Goal: Task Accomplishment & Management: Manage account settings

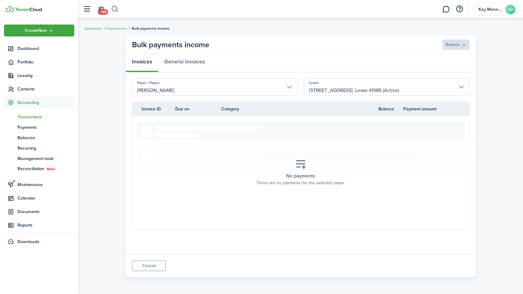
click at [117, 13] on button "button" at bounding box center [115, 9] width 8 height 10
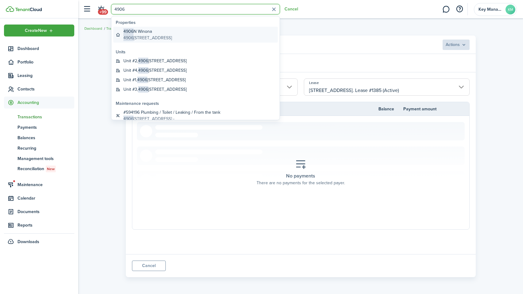
type input "4906"
drag, startPoint x: 175, startPoint y: 36, endPoint x: 169, endPoint y: 35, distance: 6.3
click at [172, 36] on global-search-item-description "[STREET_ADDRESS]" at bounding box center [147, 38] width 48 height 6
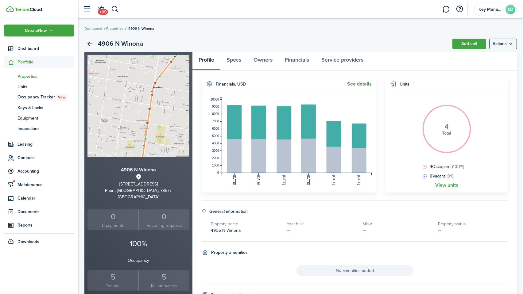
click at [350, 84] on link "See details" at bounding box center [359, 84] width 25 height 6
click at [115, 283] on small "Tenants" at bounding box center [113, 286] width 48 height 6
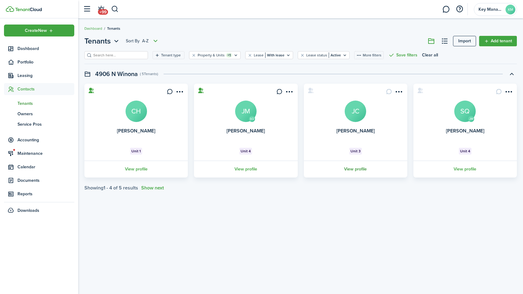
click at [387, 169] on link "View profile" at bounding box center [355, 169] width 105 height 17
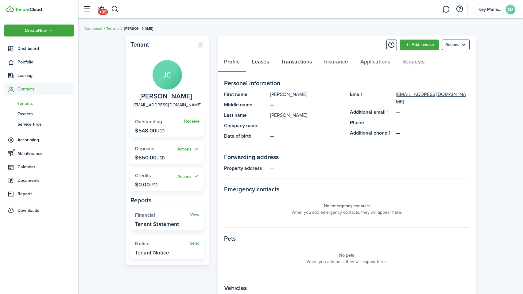
drag, startPoint x: 285, startPoint y: 67, endPoint x: 265, endPoint y: 66, distance: 19.6
click at [285, 67] on link "Transactions" at bounding box center [296, 63] width 43 height 18
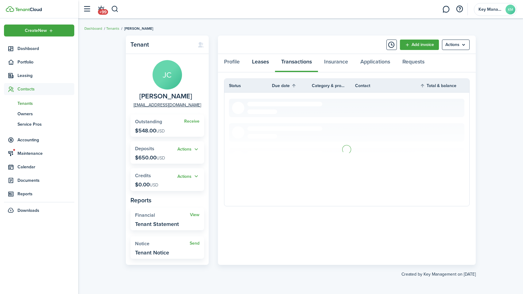
click at [261, 66] on link "Leases" at bounding box center [260, 63] width 29 height 18
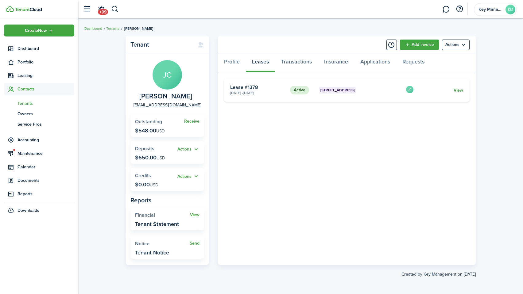
click at [460, 88] on link "View" at bounding box center [459, 90] width 10 height 6
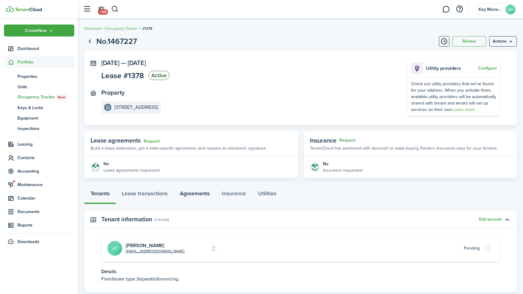
click at [187, 200] on link "Agreements" at bounding box center [195, 195] width 42 height 18
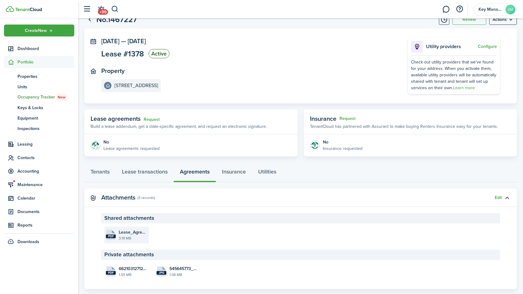
click at [129, 239] on file-size "3.19 MB" at bounding box center [133, 239] width 29 height 6
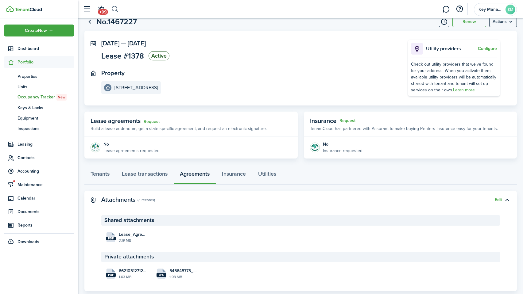
click at [118, 10] on button "button" at bounding box center [115, 9] width 8 height 10
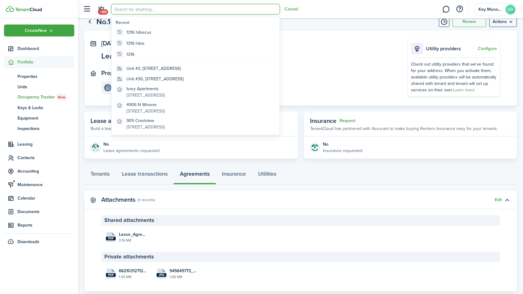
scroll to position [0, 0]
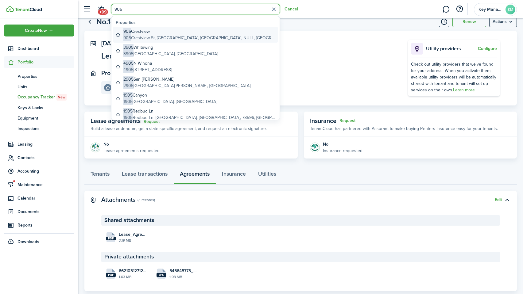
type input "905"
click at [127, 32] on span "905" at bounding box center [127, 31] width 8 height 6
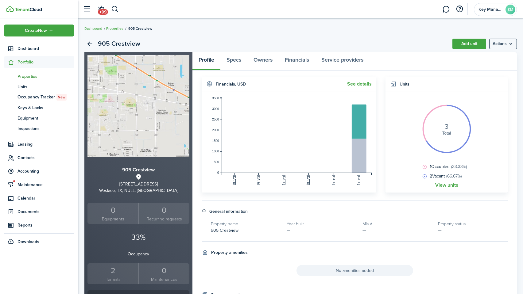
click at [122, 278] on small "Tenants" at bounding box center [113, 279] width 48 height 6
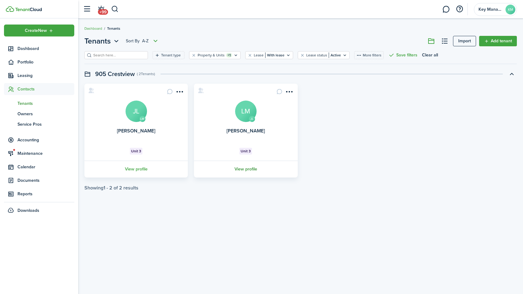
click at [241, 171] on link "View profile" at bounding box center [245, 169] width 105 height 17
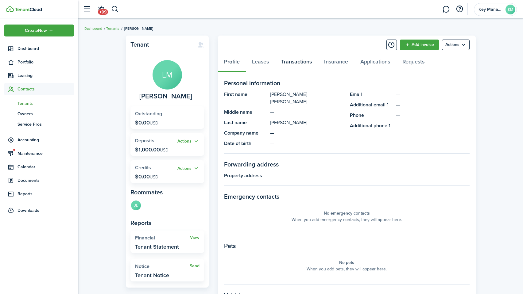
click at [292, 64] on link "Transactions" at bounding box center [296, 63] width 43 height 18
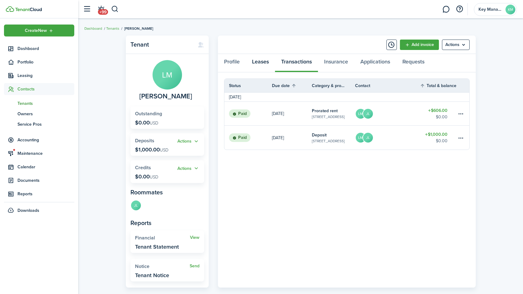
click at [252, 65] on link "Leases" at bounding box center [260, 63] width 29 height 18
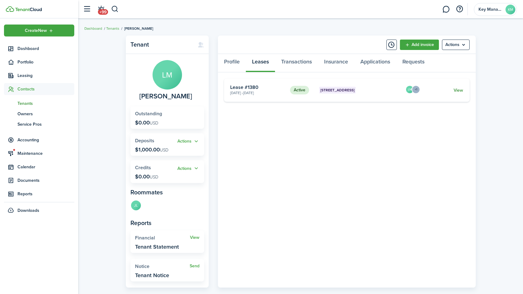
click at [458, 91] on link "View" at bounding box center [459, 90] width 10 height 6
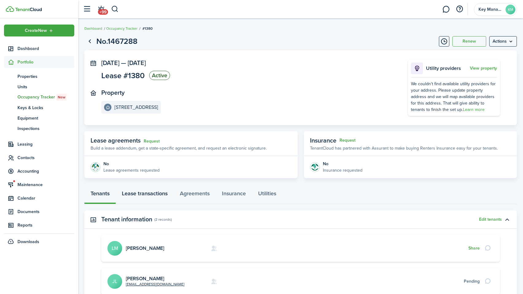
drag, startPoint x: 153, startPoint y: 194, endPoint x: 158, endPoint y: 195, distance: 5.3
click at [153, 194] on link "Lease transactions" at bounding box center [145, 195] width 58 height 18
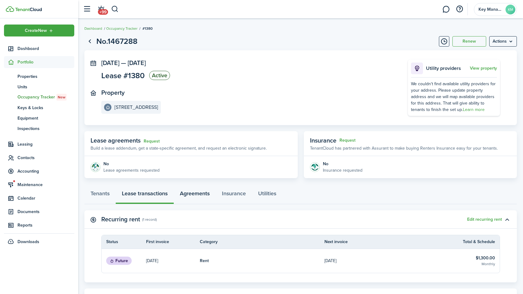
click at [207, 194] on link "Agreements" at bounding box center [195, 195] width 42 height 18
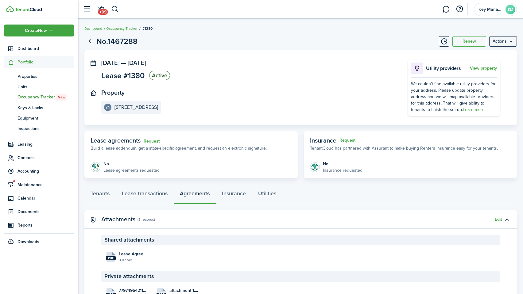
scroll to position [1, 0]
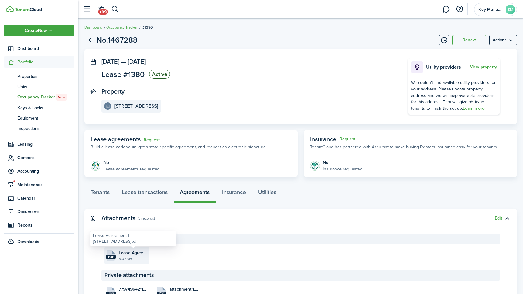
click at [125, 252] on span "Lease Agreement | [STREET_ADDRESS]pdf" at bounding box center [133, 253] width 29 height 6
click at [498, 219] on button "Edit" at bounding box center [498, 218] width 7 height 5
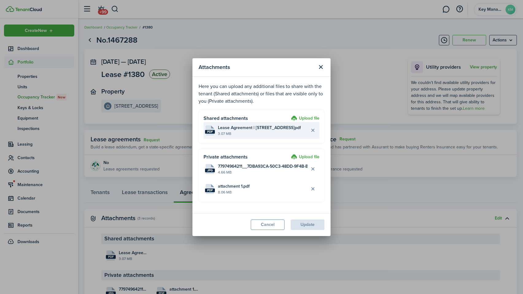
click at [285, 132] on file-size "3.07 MB" at bounding box center [263, 134] width 90 height 6
click at [312, 132] on button "Delete file" at bounding box center [312, 130] width 10 height 10
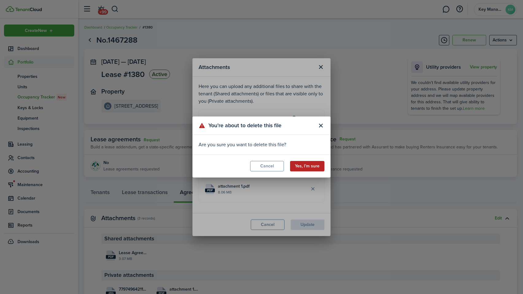
click at [310, 165] on button "Yes, I’m sure" at bounding box center [307, 166] width 34 height 10
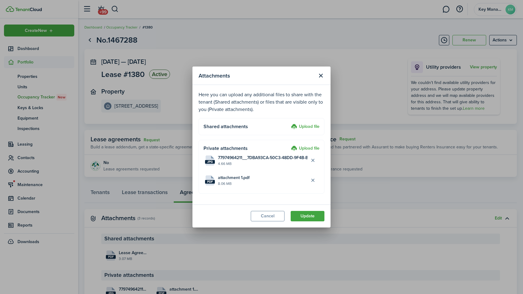
click at [303, 126] on label "Upload file" at bounding box center [305, 126] width 29 height 7
click at [289, 123] on input "Upload file" at bounding box center [289, 123] width 0 height 0
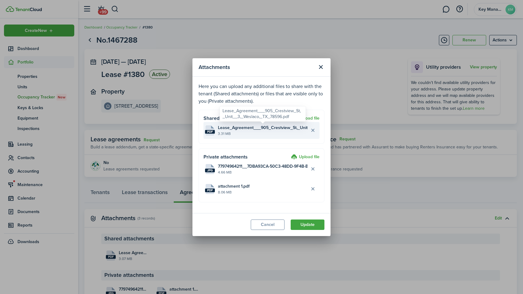
click at [243, 130] on span "Lease_Agreement___905_Crestview_St,_Unit__3,_Weslaco,_TX_78596.pdf" at bounding box center [263, 128] width 90 height 6
click at [311, 131] on button "Delete file" at bounding box center [312, 130] width 10 height 10
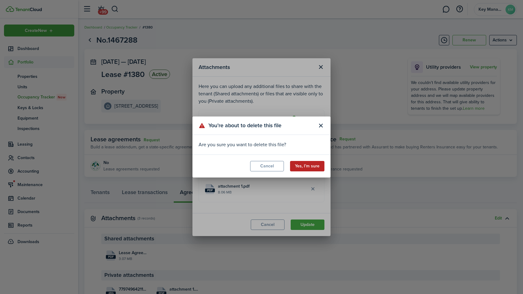
click at [313, 168] on button "Yes, I’m sure" at bounding box center [307, 166] width 34 height 10
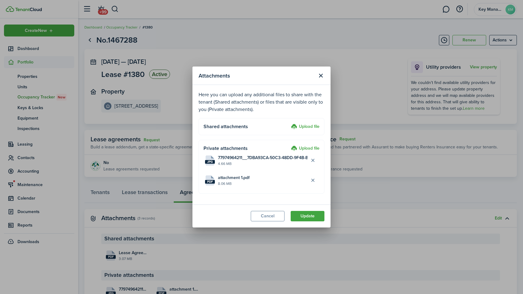
click at [313, 128] on label "Upload file" at bounding box center [305, 126] width 29 height 7
click at [289, 123] on input "Upload file" at bounding box center [289, 123] width 0 height 0
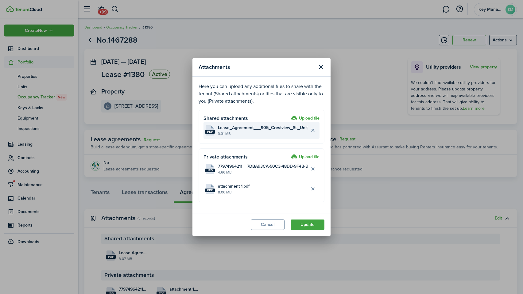
click at [265, 131] on file-size "3.31 MB" at bounding box center [263, 134] width 90 height 6
click at [307, 223] on button "Update" at bounding box center [308, 225] width 34 height 10
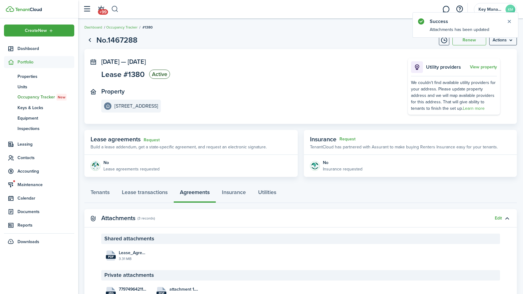
click at [118, 11] on button "button" at bounding box center [115, 9] width 8 height 10
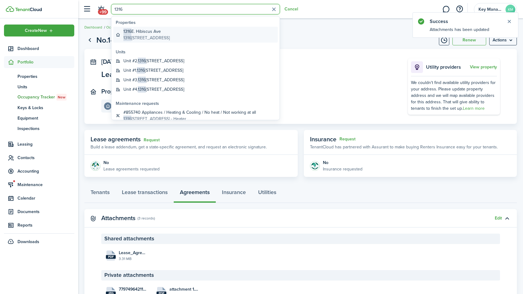
type input "1316"
click at [159, 35] on global-search-item-description "[STREET_ADDRESS]" at bounding box center [146, 38] width 46 height 6
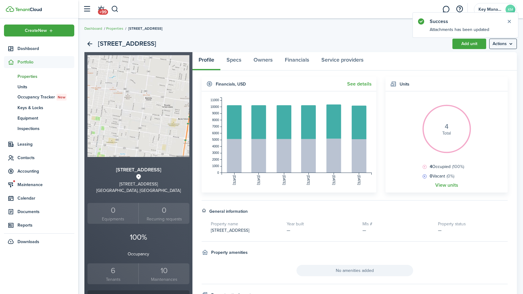
click at [115, 268] on div "6" at bounding box center [113, 271] width 48 height 12
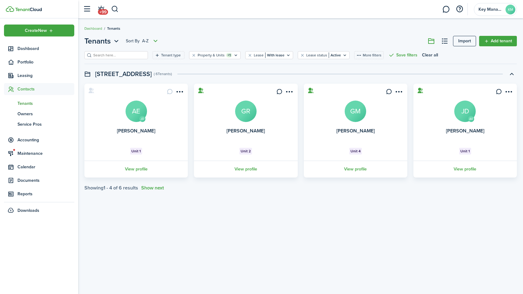
click at [149, 184] on tenant-list-swimlane-item "[PERSON_NAME] [PERSON_NAME] Unit 1 View profile [PERSON_NAME] GR Unit 2 View pr…" at bounding box center [300, 137] width 432 height 107
click at [150, 186] on button "Show next" at bounding box center [152, 188] width 23 height 6
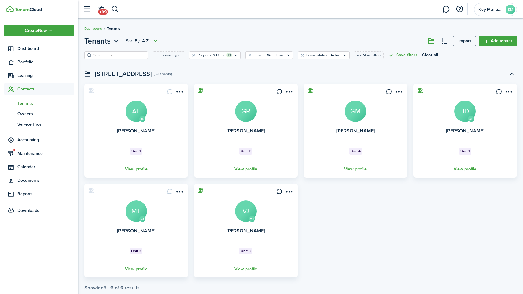
click at [131, 269] on link "View profile" at bounding box center [135, 269] width 105 height 17
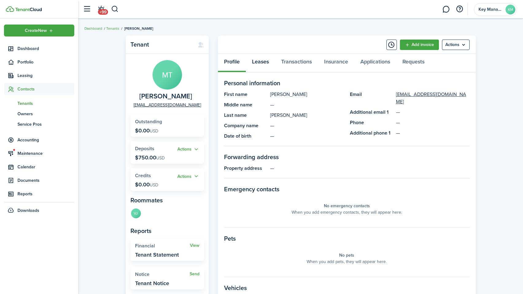
click at [248, 60] on link "Leases" at bounding box center [260, 63] width 29 height 18
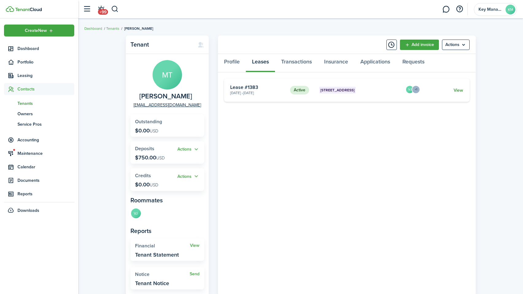
click at [460, 90] on link "View" at bounding box center [459, 90] width 10 height 6
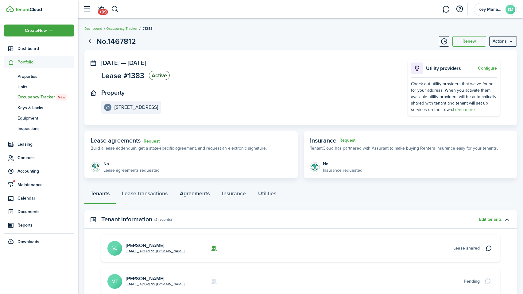
drag, startPoint x: 193, startPoint y: 190, endPoint x: 207, endPoint y: 202, distance: 18.3
click at [195, 191] on link "Agreements" at bounding box center [195, 195] width 42 height 18
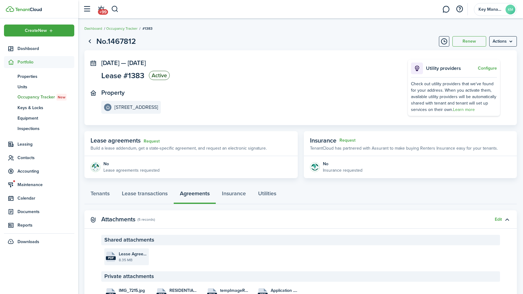
drag, startPoint x: 149, startPoint y: 260, endPoint x: 139, endPoint y: 258, distance: 9.9
click at [148, 260] on files "pdf Lease Agreement | [STREET_ADDRESS]pdf 8.35 MB" at bounding box center [300, 257] width 399 height 17
click at [139, 258] on file-size "8.35 MB" at bounding box center [133, 260] width 29 height 6
